Goal: Task Accomplishment & Management: Use online tool/utility

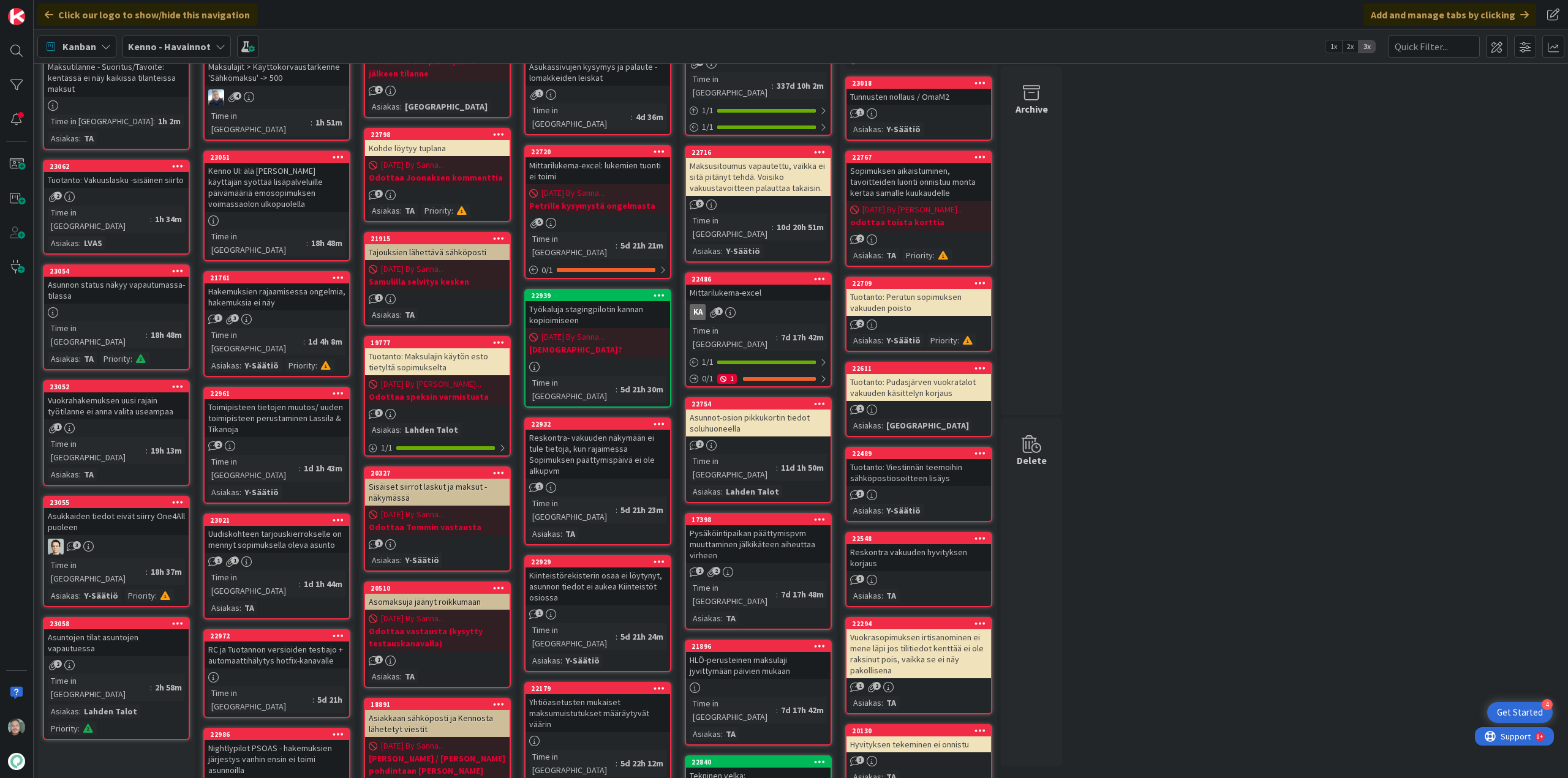
scroll to position [123, 0]
click at [154, 629] on div "Asuntojen tilat asuntojen vapautuessa" at bounding box center [116, 642] width 145 height 27
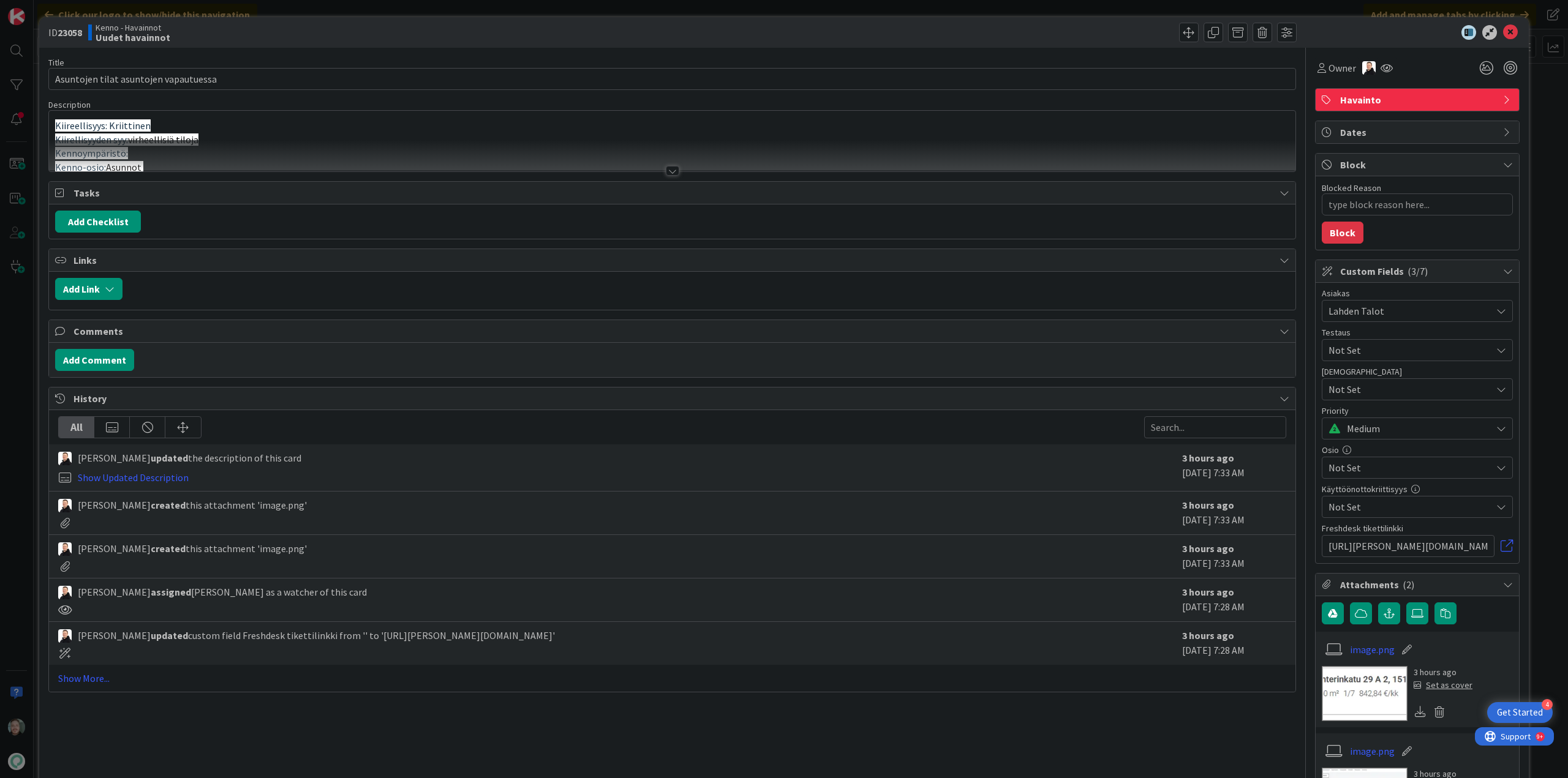
click at [669, 170] on div at bounding box center [672, 171] width 14 height 10
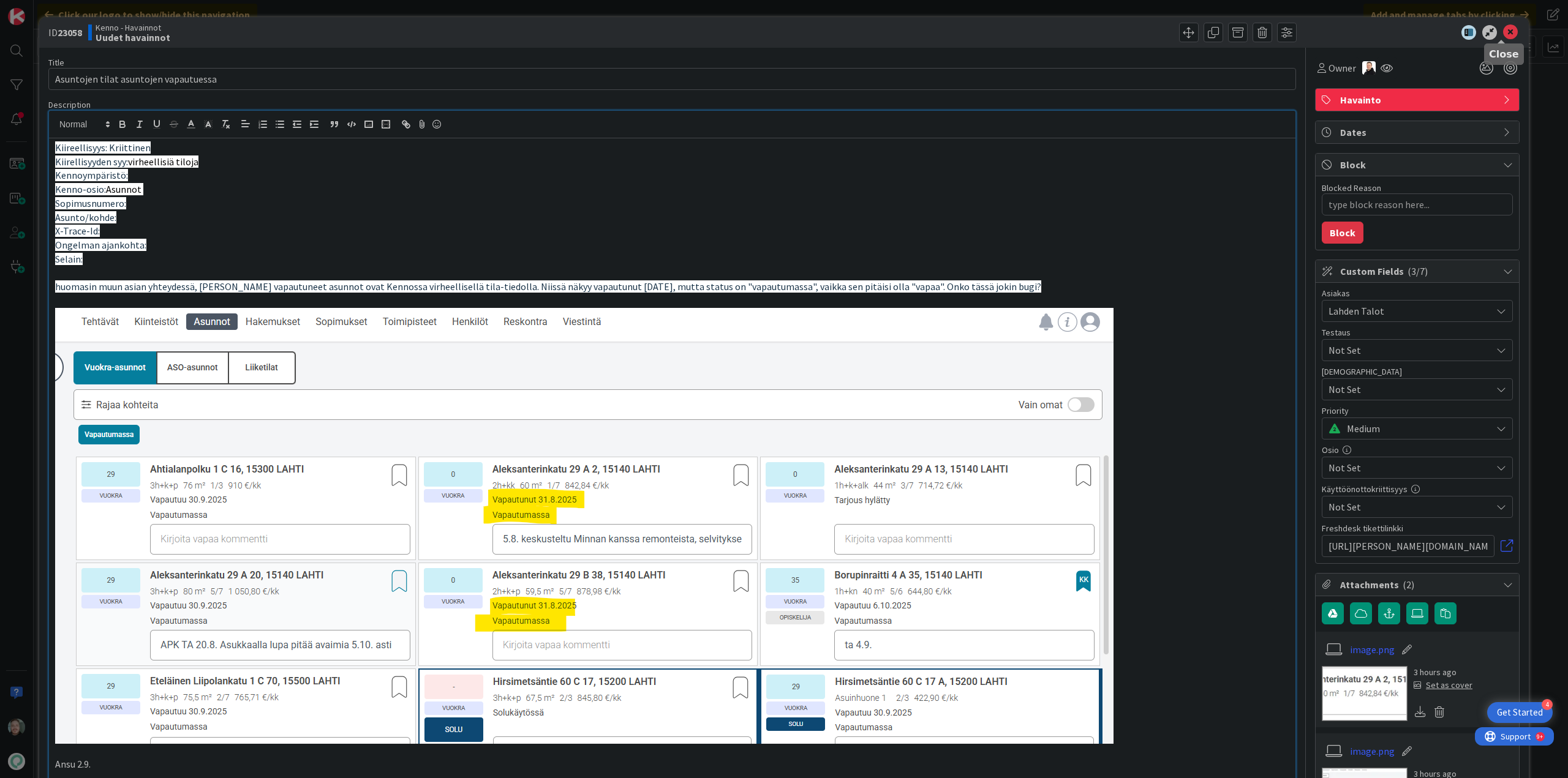
click at [1503, 31] on icon at bounding box center [1511, 32] width 14 height 14
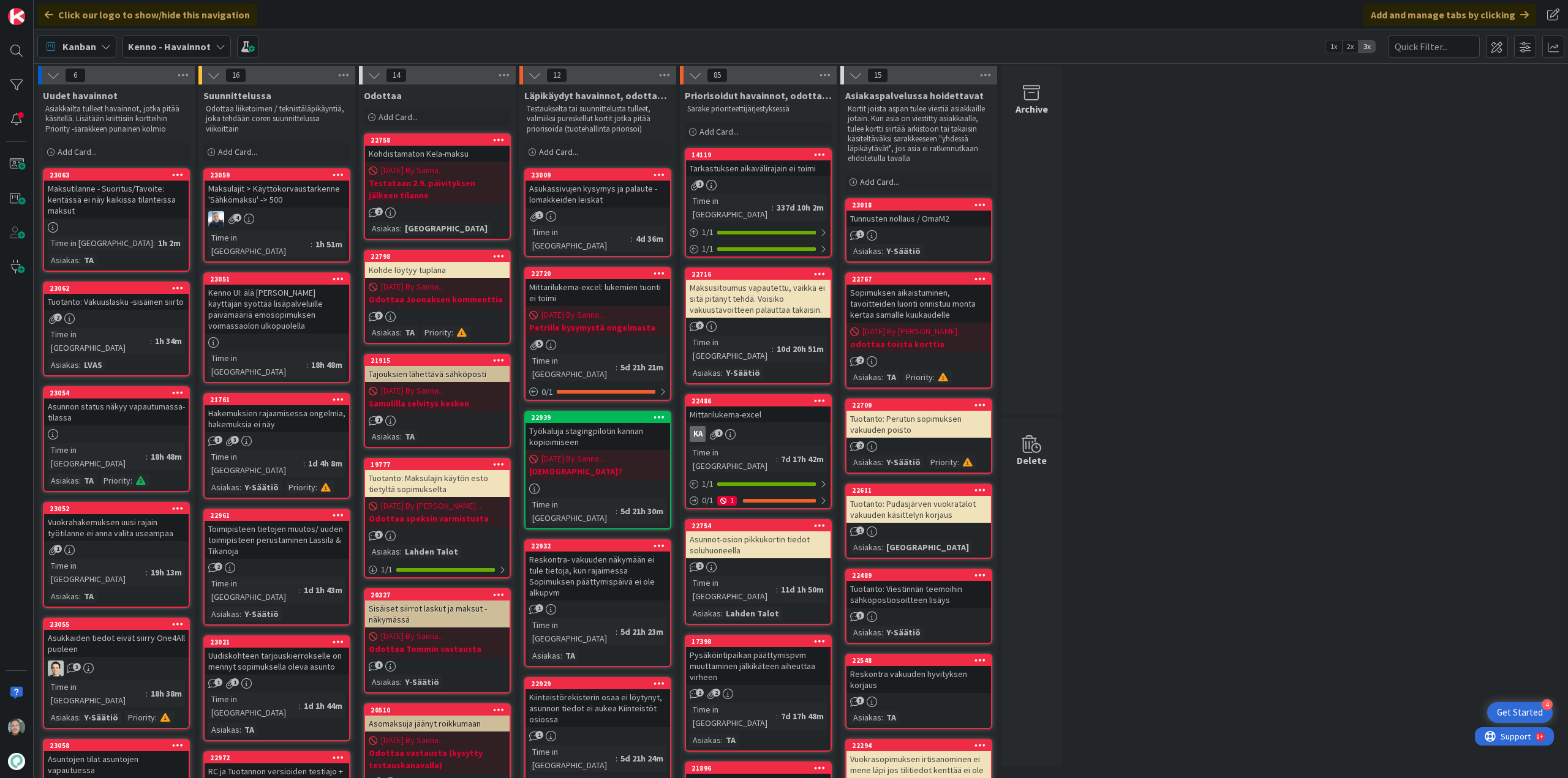
click at [150, 304] on div "Tuotanto: Vakuuslasku -sisäinen siirto" at bounding box center [116, 302] width 145 height 16
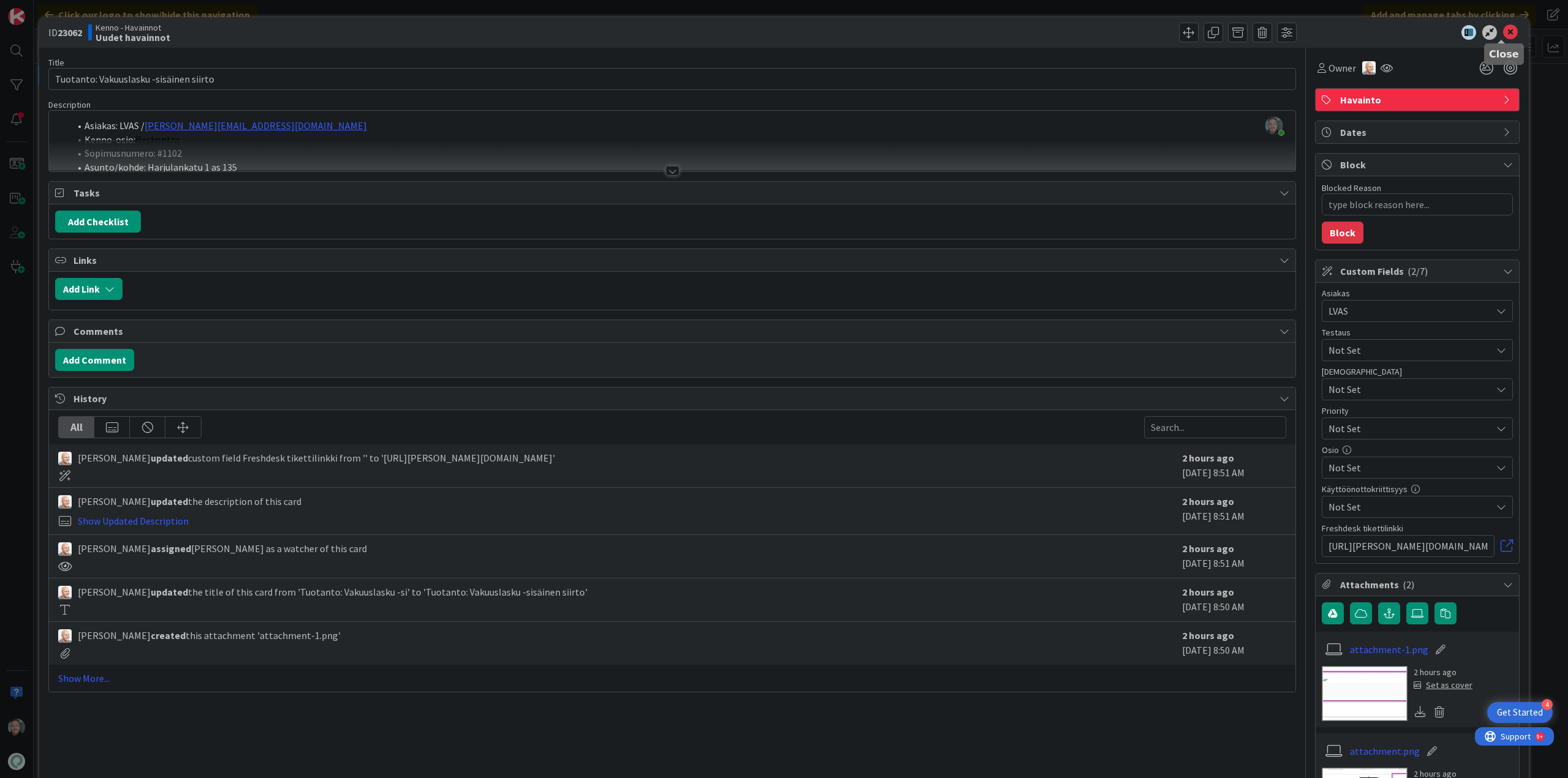
click at [1509, 35] on icon at bounding box center [1511, 32] width 14 height 14
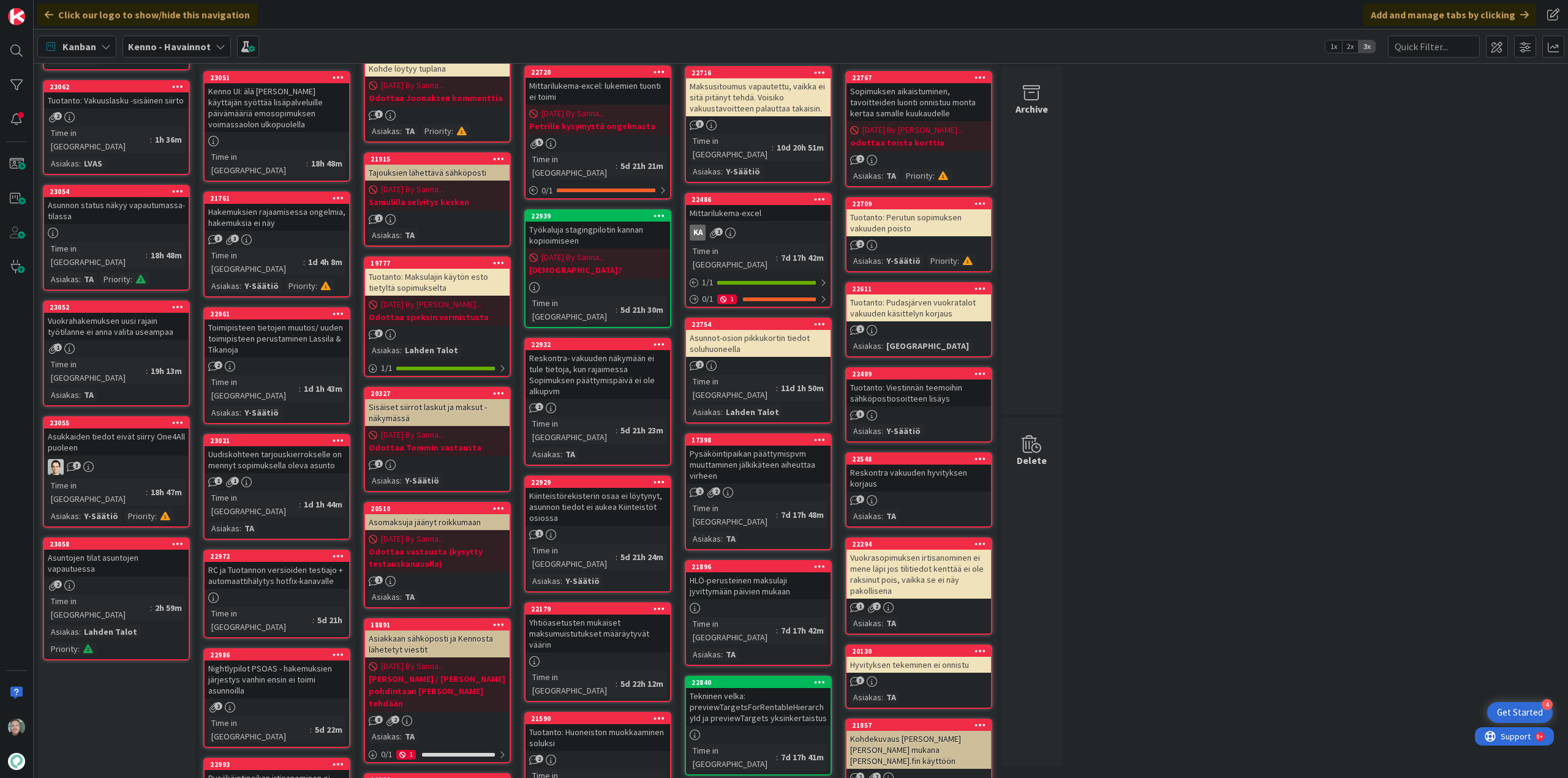
scroll to position [245, 0]
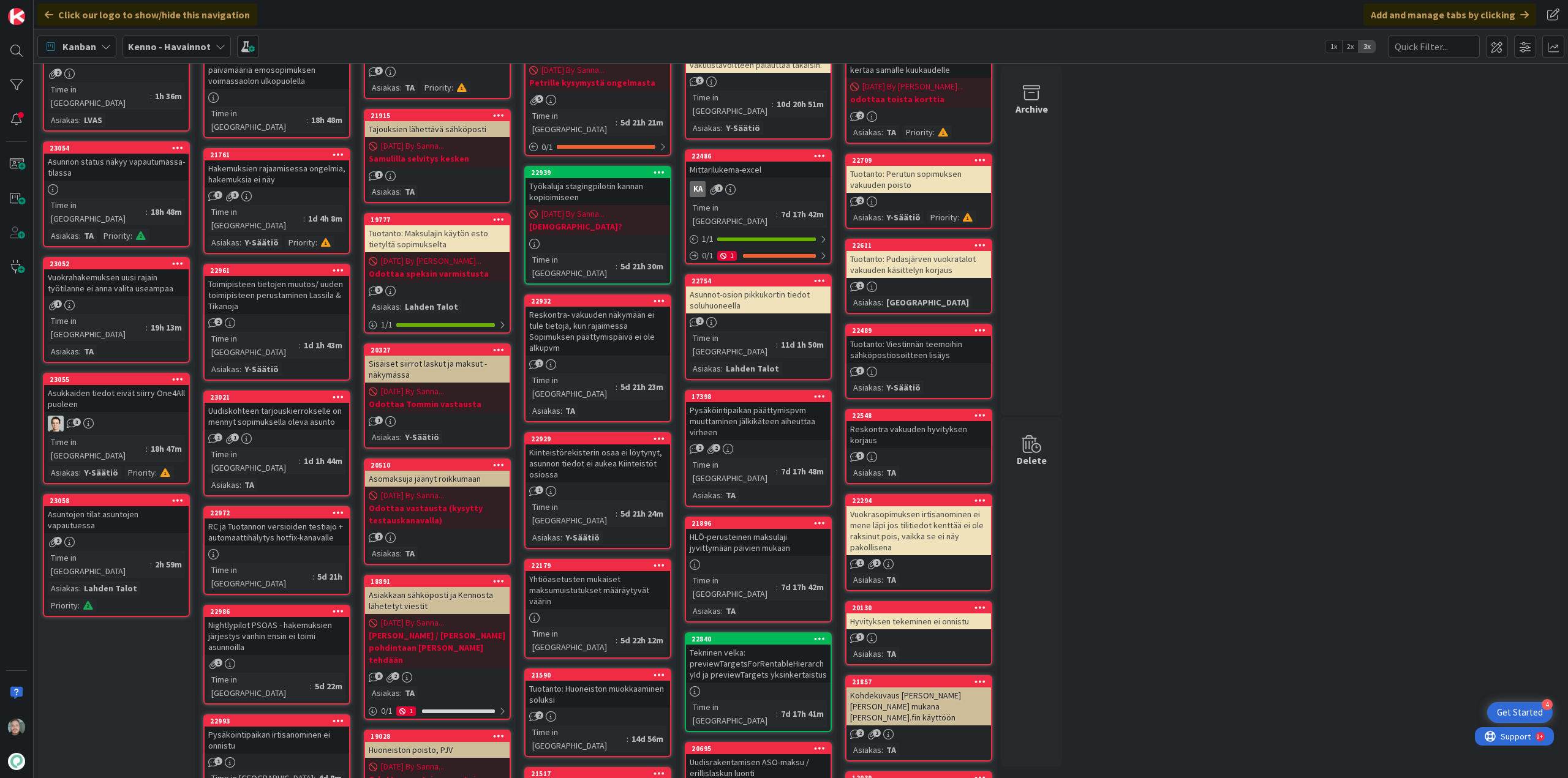
click at [127, 506] on div "Asuntojen tilat asuntojen vapautuessa" at bounding box center [116, 520] width 145 height 27
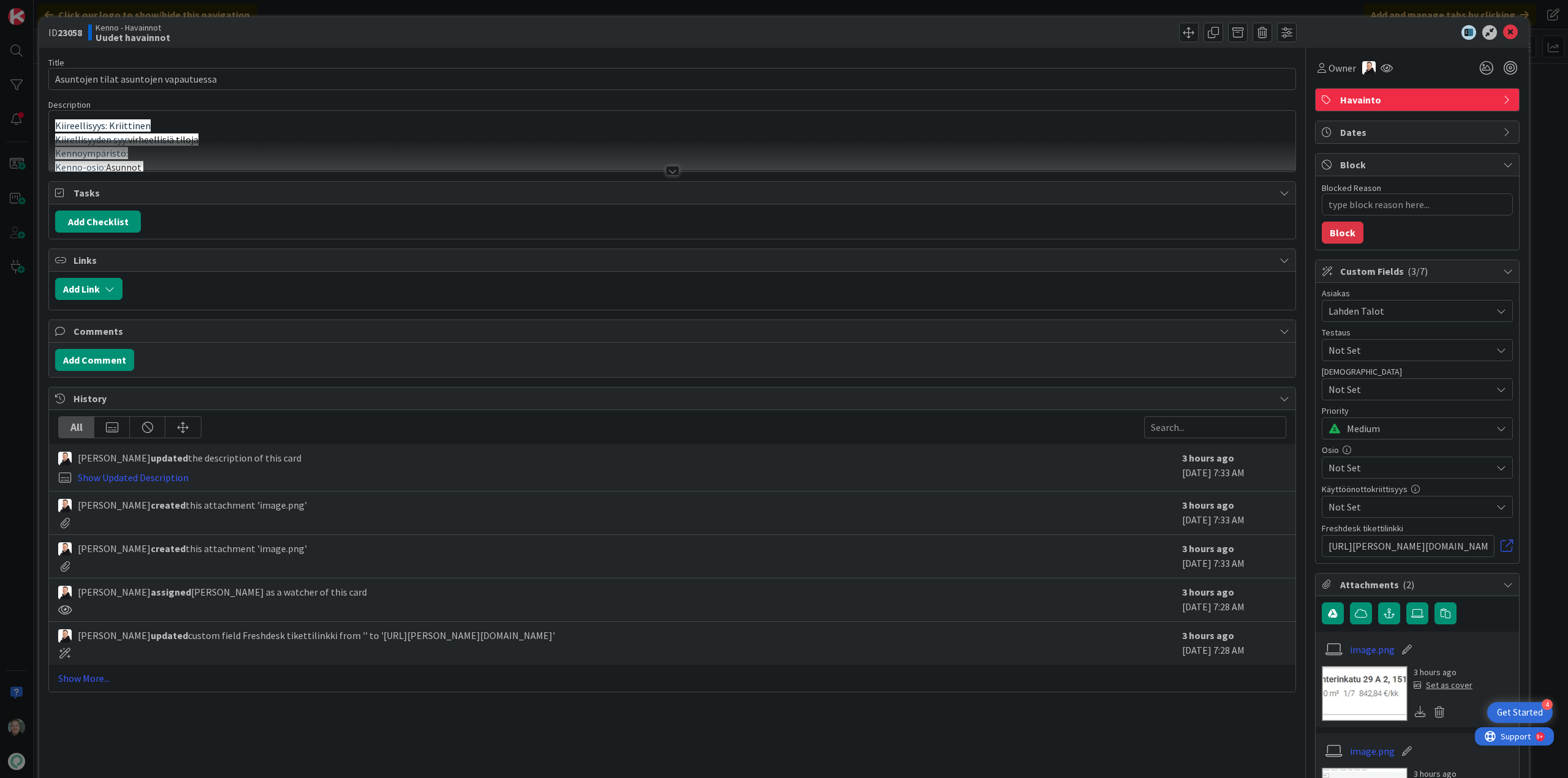
click at [668, 169] on div at bounding box center [672, 171] width 14 height 10
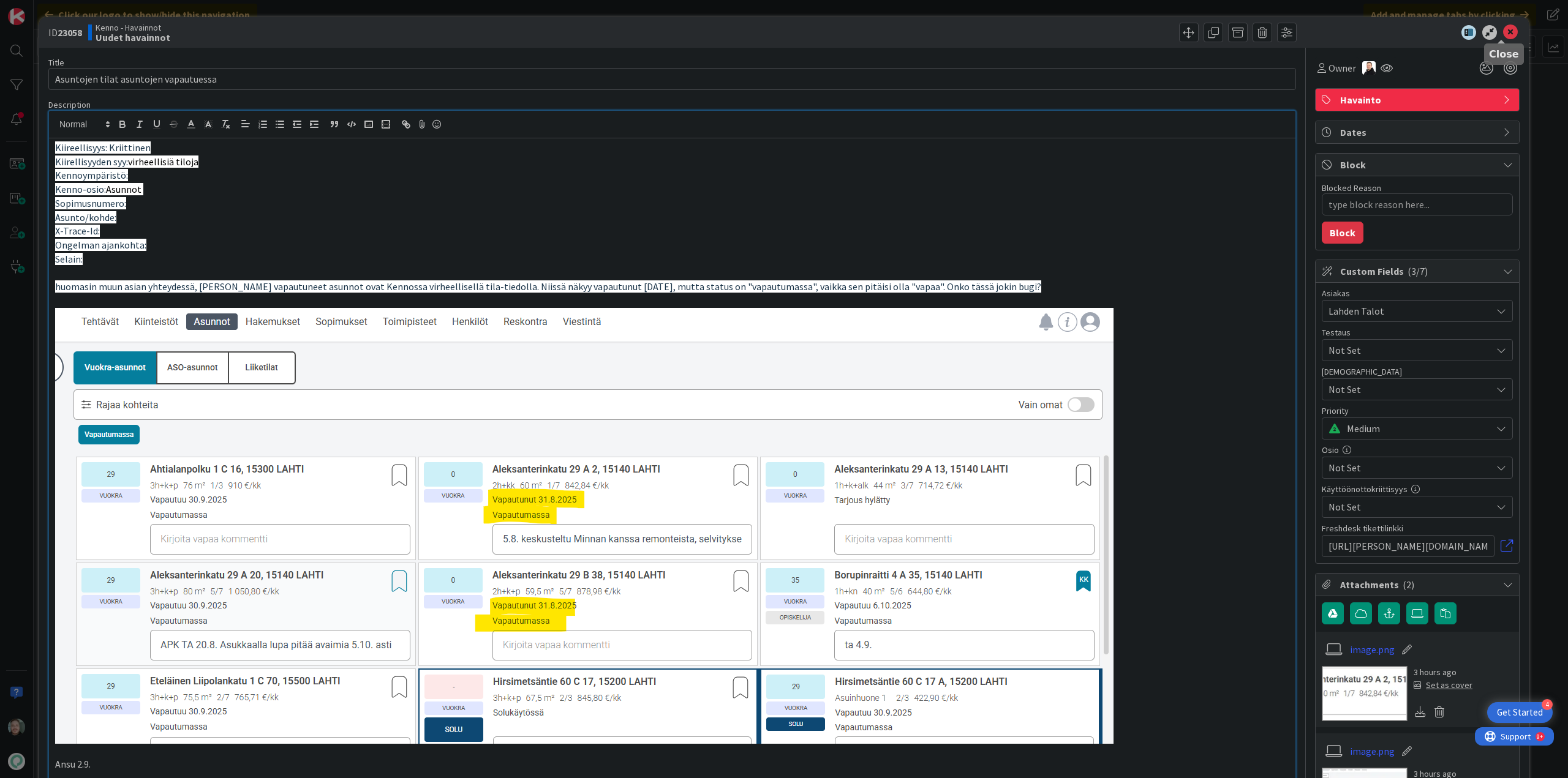
click at [1505, 31] on icon at bounding box center [1511, 32] width 14 height 14
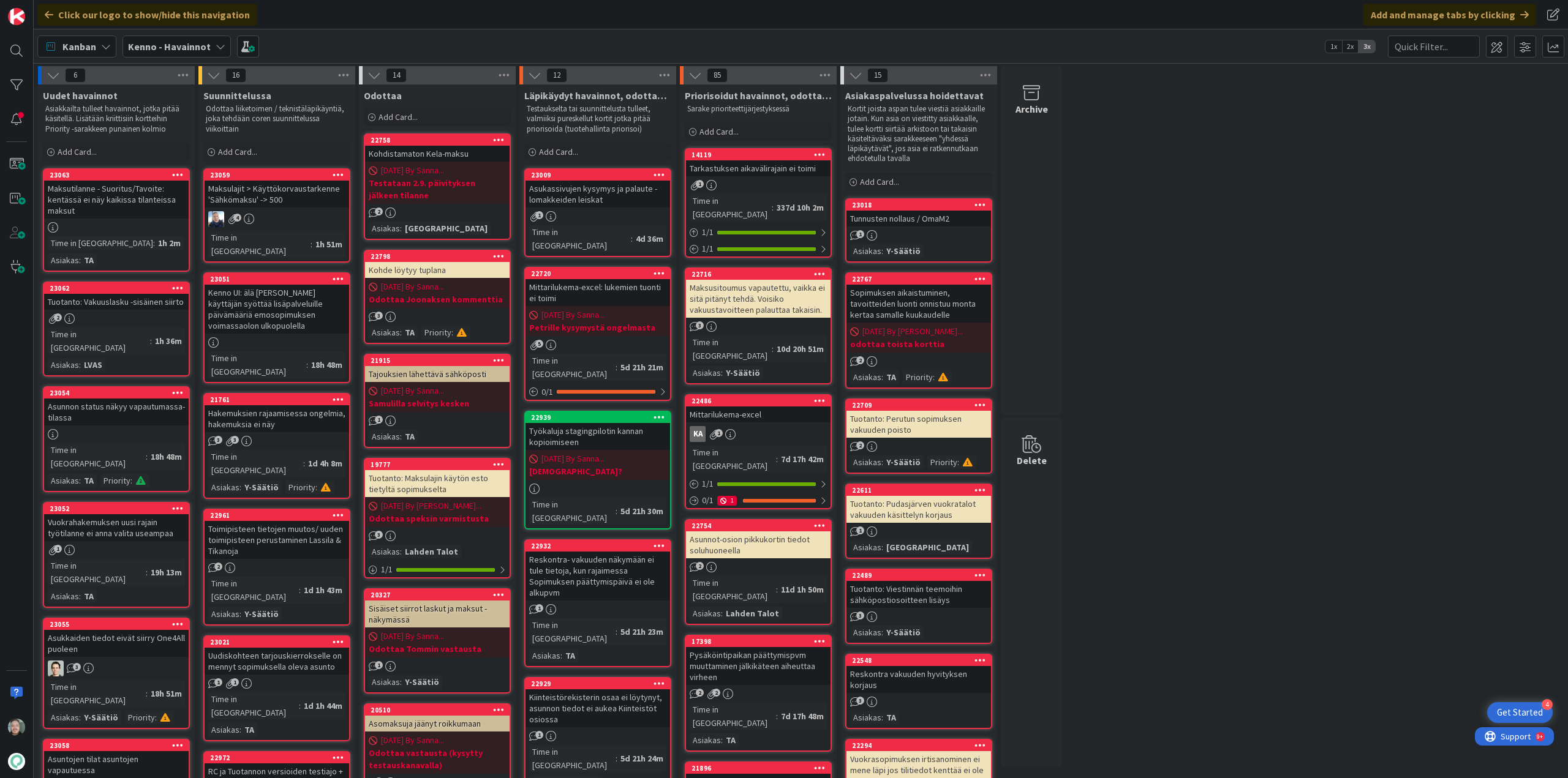
click at [130, 305] on div "Tuotanto: Vakuuslasku -sisäinen siirto" at bounding box center [116, 302] width 145 height 16
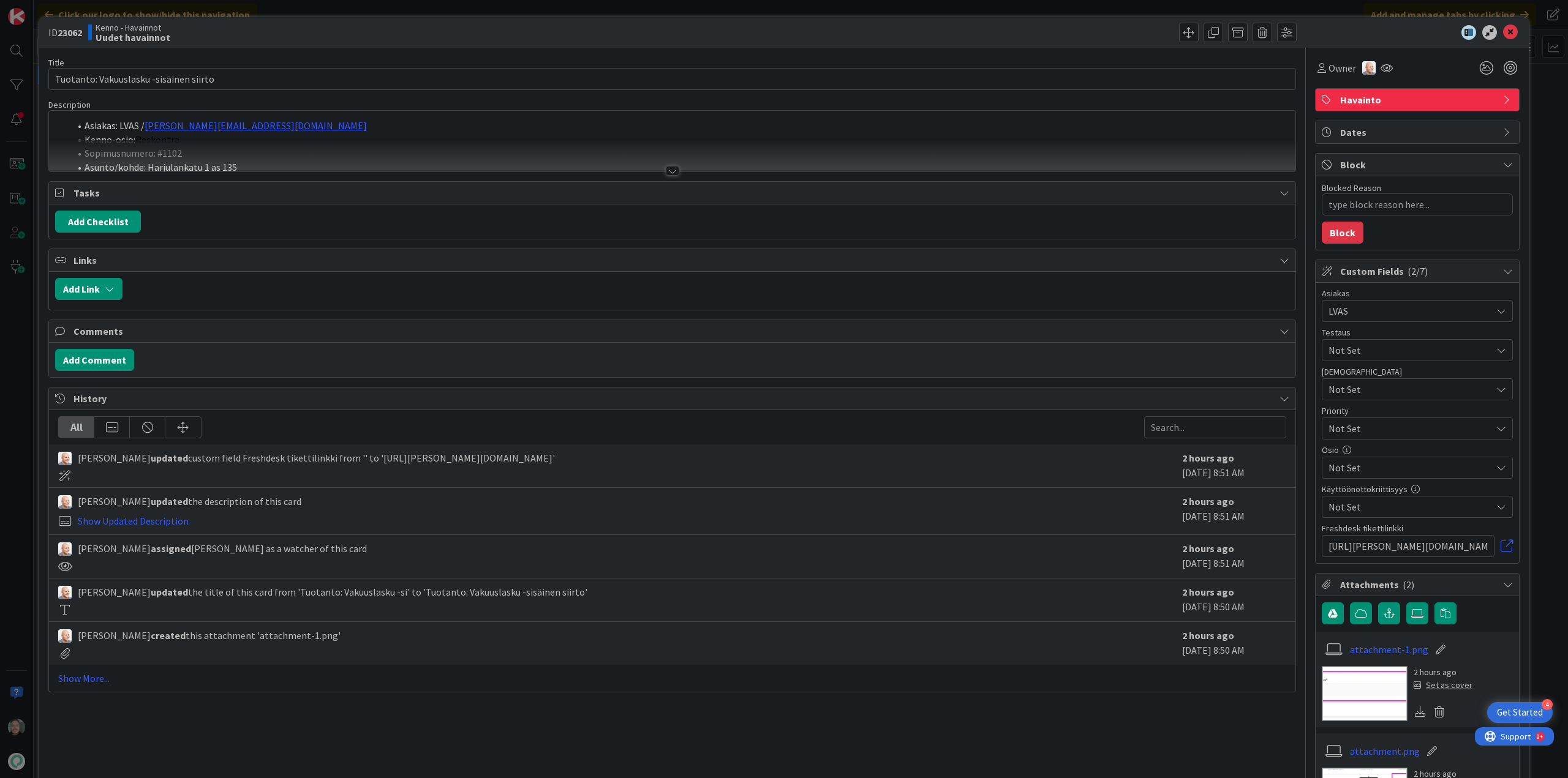
click at [669, 171] on div at bounding box center [672, 171] width 14 height 10
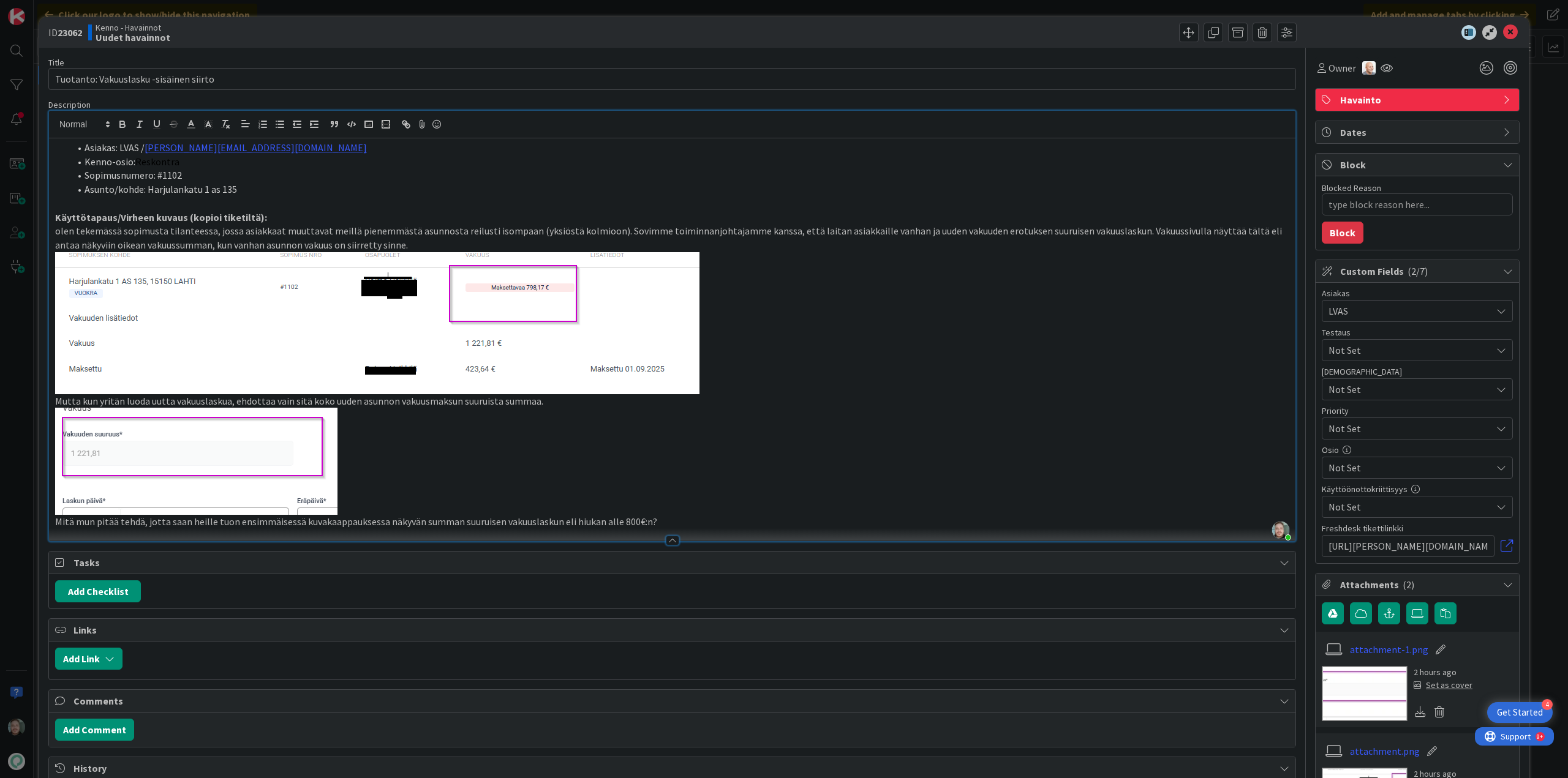
type textarea "x"
click at [1503, 35] on icon at bounding box center [1511, 32] width 14 height 14
